Goal: Information Seeking & Learning: Learn about a topic

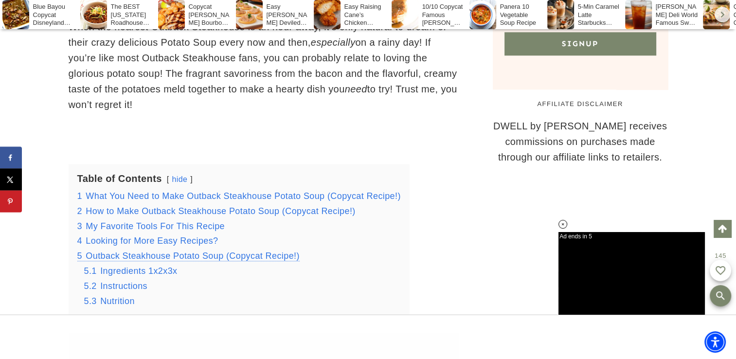
click at [110, 251] on span "Outback Steakhouse Potato Soup (Copycat Recipe!)" at bounding box center [193, 256] width 214 height 10
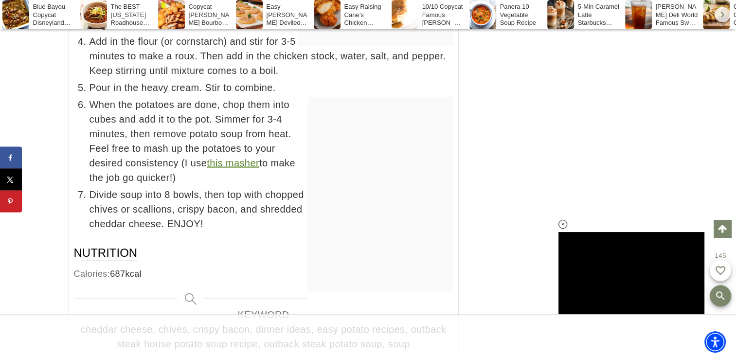
scroll to position [5452, 0]
